Goal: Information Seeking & Learning: Understand process/instructions

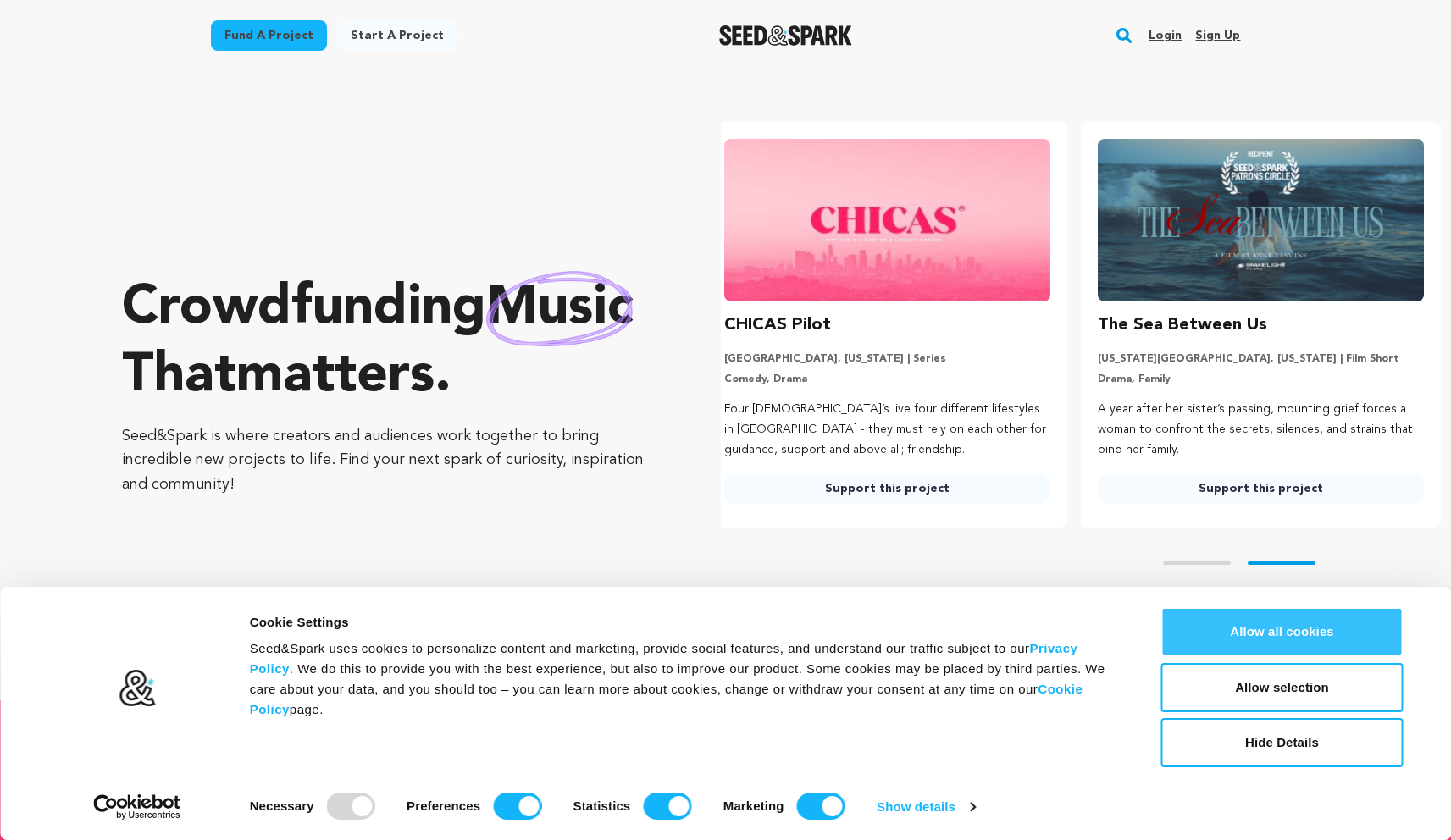
click at [1185, 629] on button "Allow all cookies" at bounding box center [1282, 632] width 242 height 49
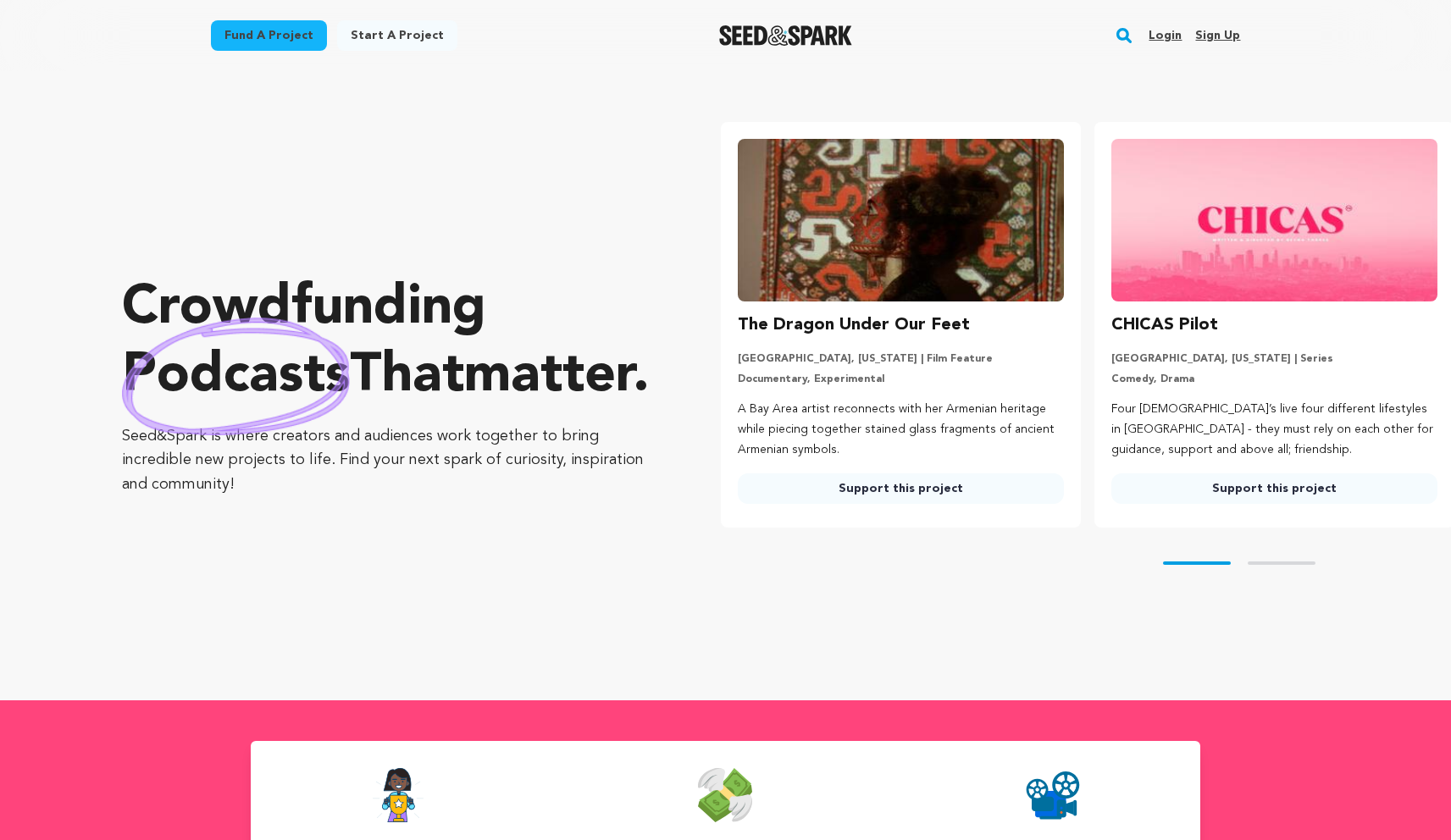
click at [302, 34] on link "Fund a project" at bounding box center [268, 36] width 116 height 31
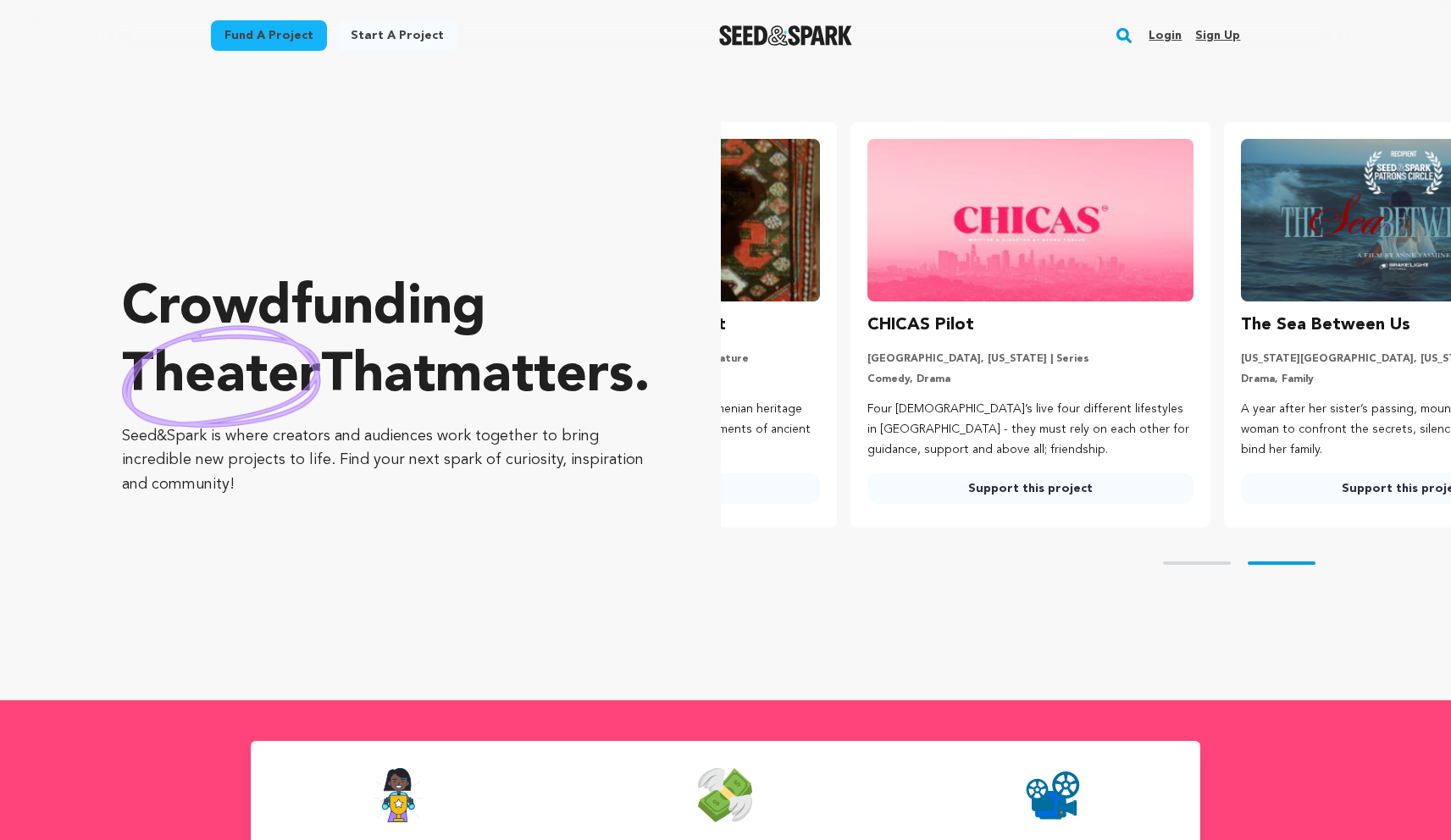
scroll to position [0, 330]
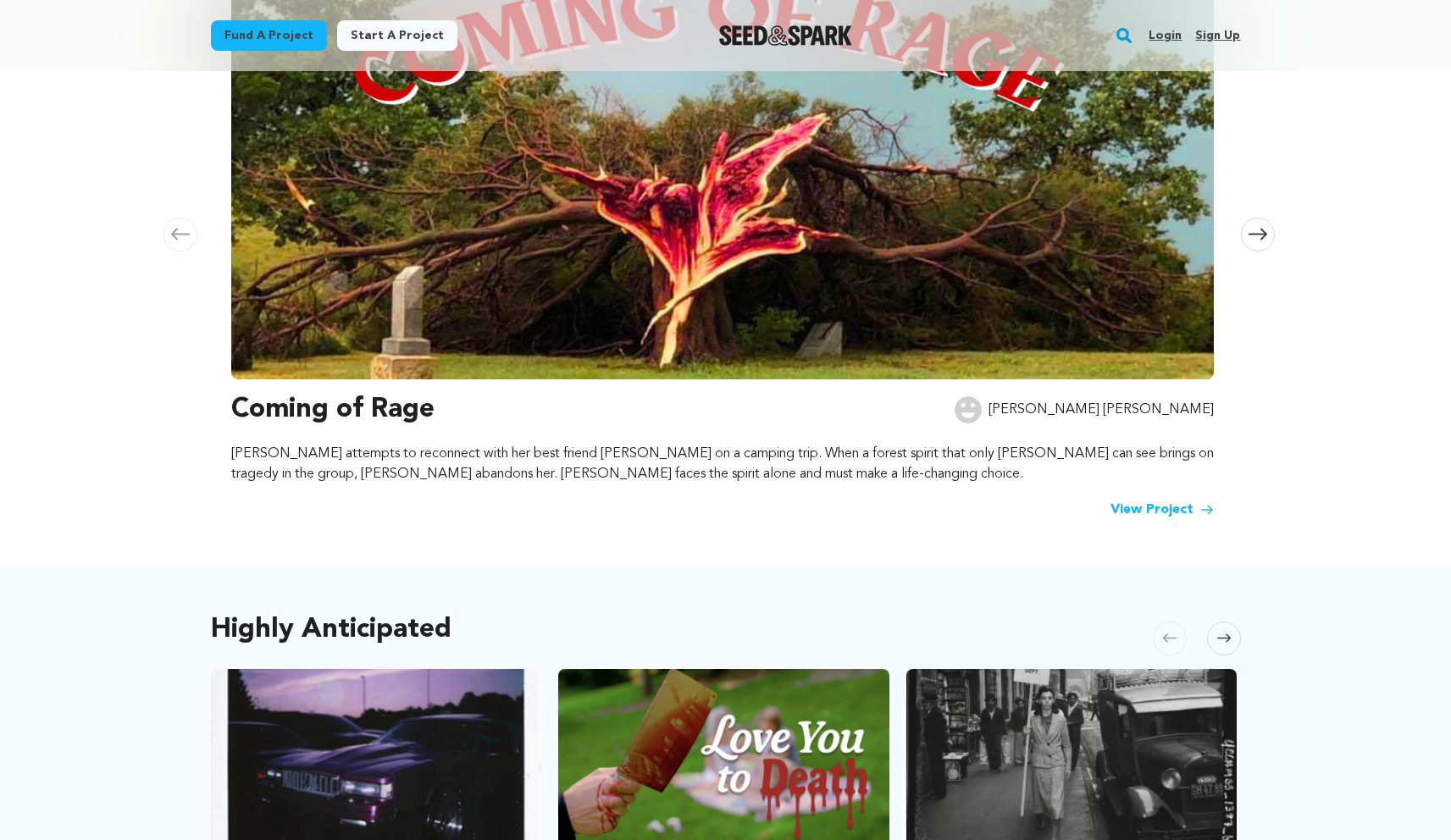
scroll to position [239, 0]
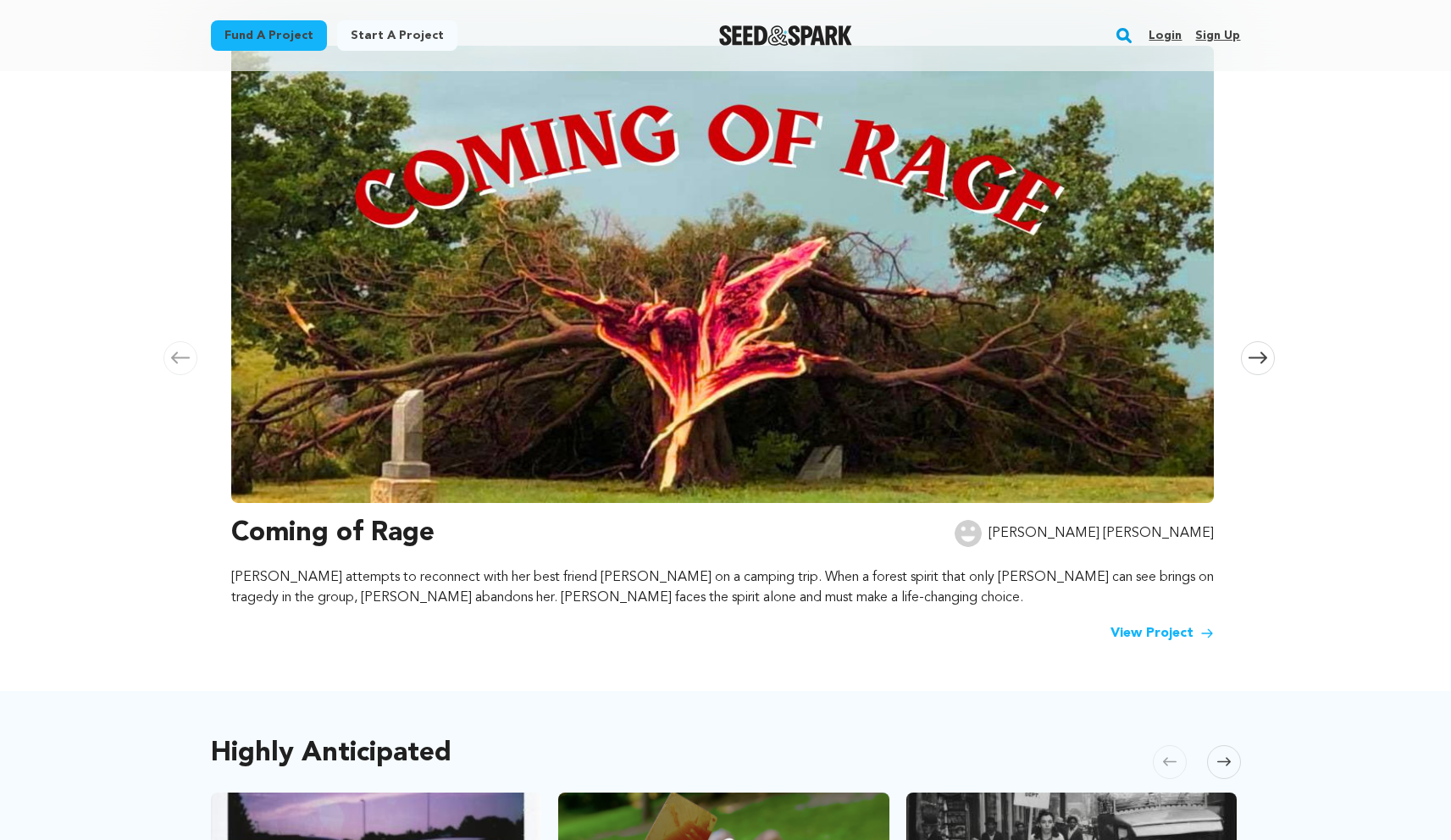
click at [417, 38] on link "Start a project" at bounding box center [397, 36] width 120 height 31
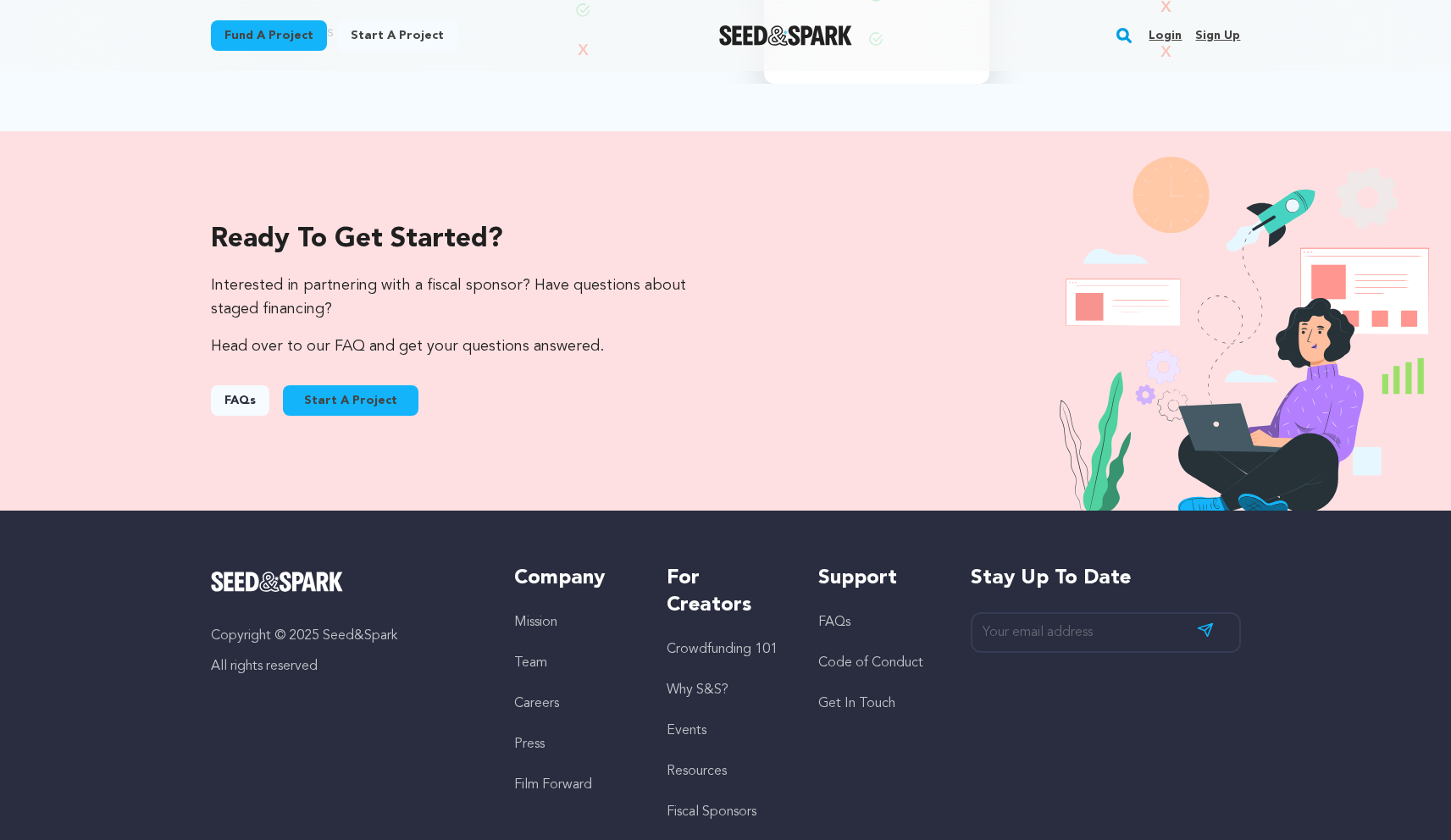
scroll to position [1637, 0]
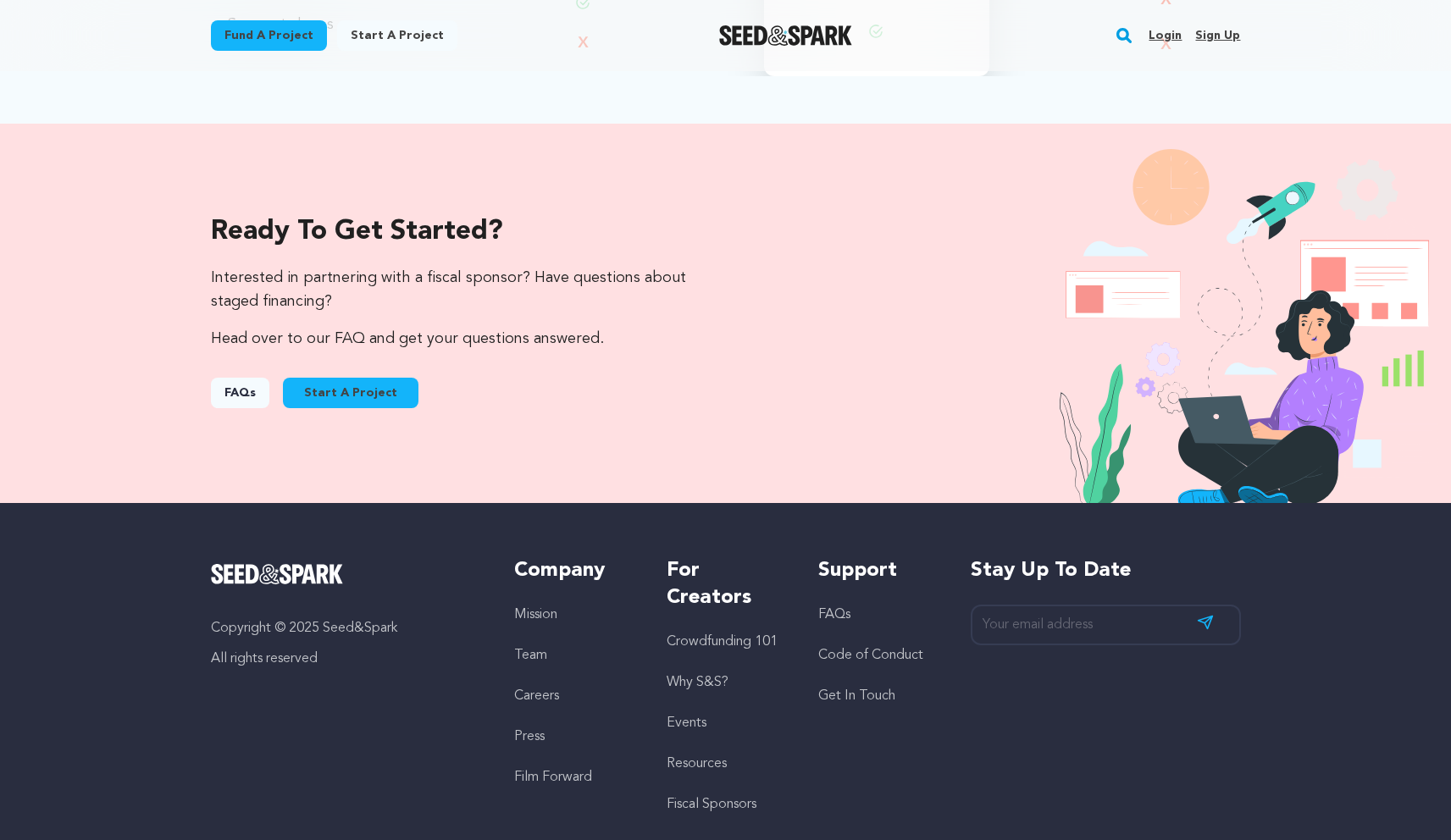
click at [244, 383] on link "FAQs" at bounding box center [239, 393] width 59 height 31
